Goal: Check status: Check status

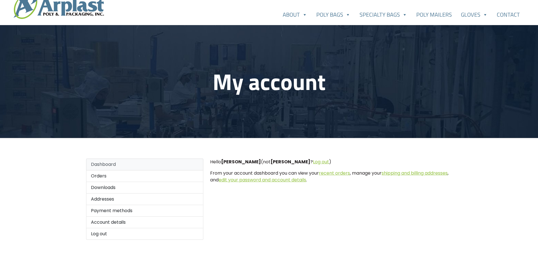
scroll to position [28, 0]
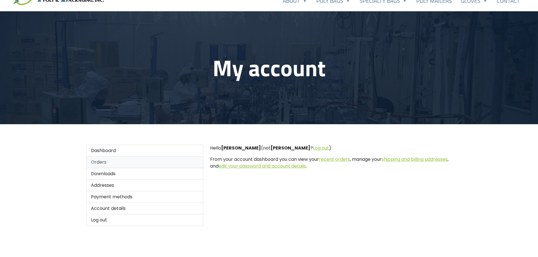
click at [103, 163] on link "Orders" at bounding box center [145, 163] width 118 height 12
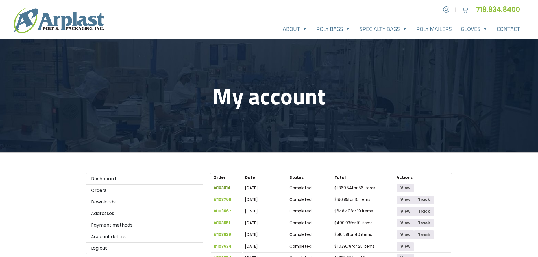
click at [221, 188] on link "#103814" at bounding box center [221, 188] width 17 height 5
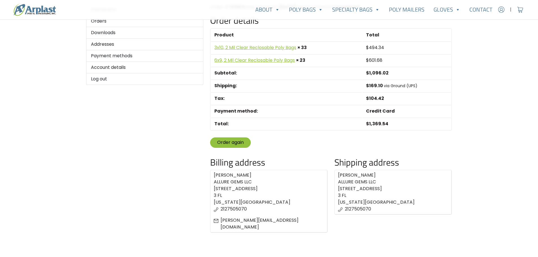
scroll to position [85, 0]
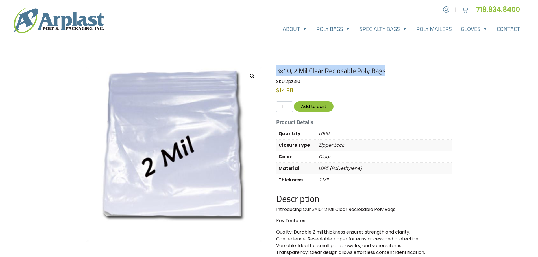
drag, startPoint x: 278, startPoint y: 71, endPoint x: 385, endPoint y: 71, distance: 107.3
click at [385, 71] on h1 "3×10, 2 Mil Clear Reclosable Poly Bags" at bounding box center [364, 71] width 176 height 8
copy h1 "3×10, 2 Mil Clear Reclosable Poly Bags"
